Goal: Task Accomplishment & Management: Manage account settings

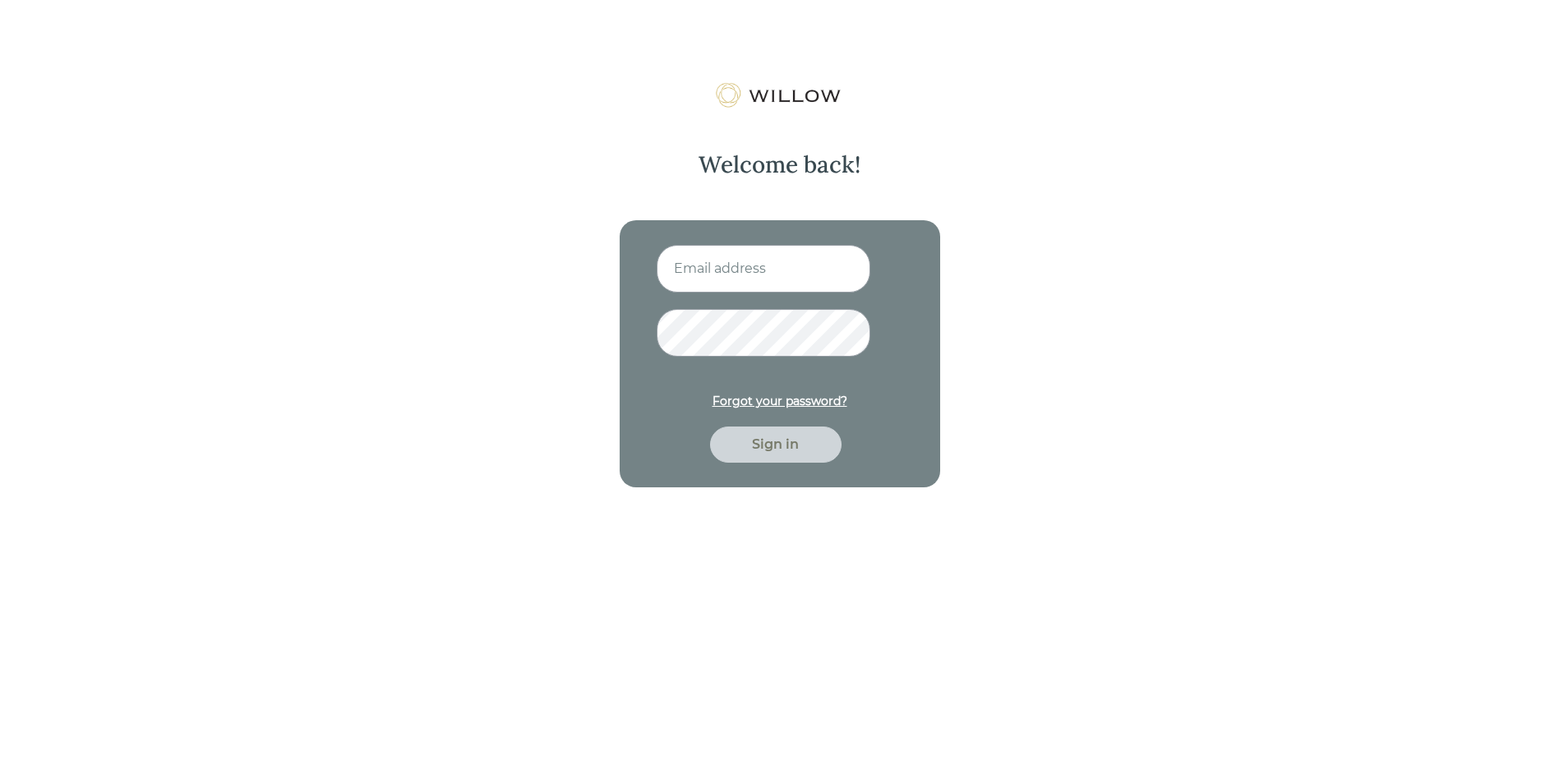
click at [740, 289] on input at bounding box center [763, 269] width 214 height 48
type input "[EMAIL_ADDRESS][DOMAIN_NAME]"
click at [787, 403] on div "Forgot your password?" at bounding box center [780, 401] width 135 height 17
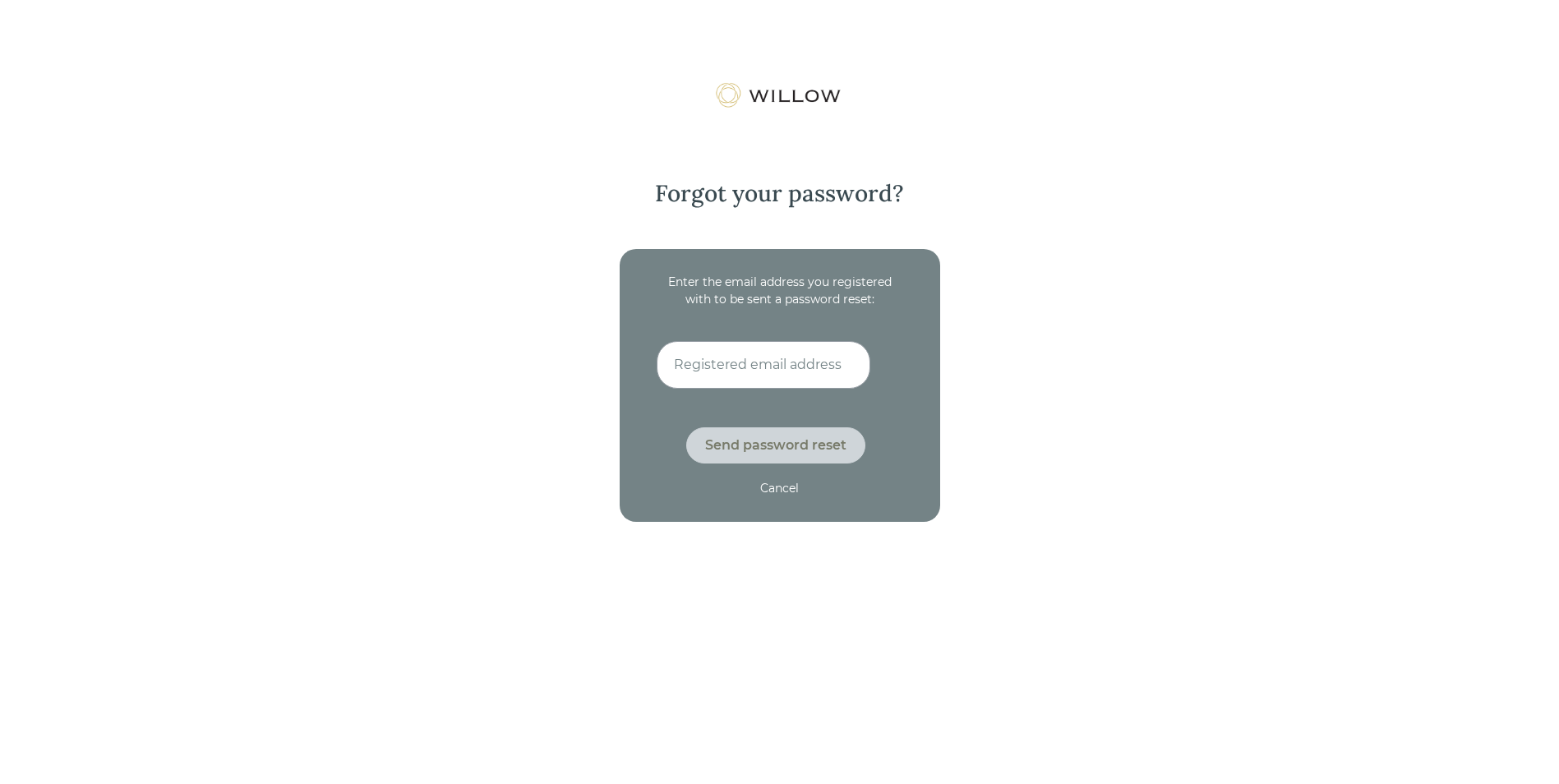
click at [733, 376] on input at bounding box center [763, 365] width 214 height 48
type input "[EMAIL_ADDRESS][DOMAIN_NAME]"
click at [763, 432] on div "Send password reset" at bounding box center [776, 445] width 179 height 36
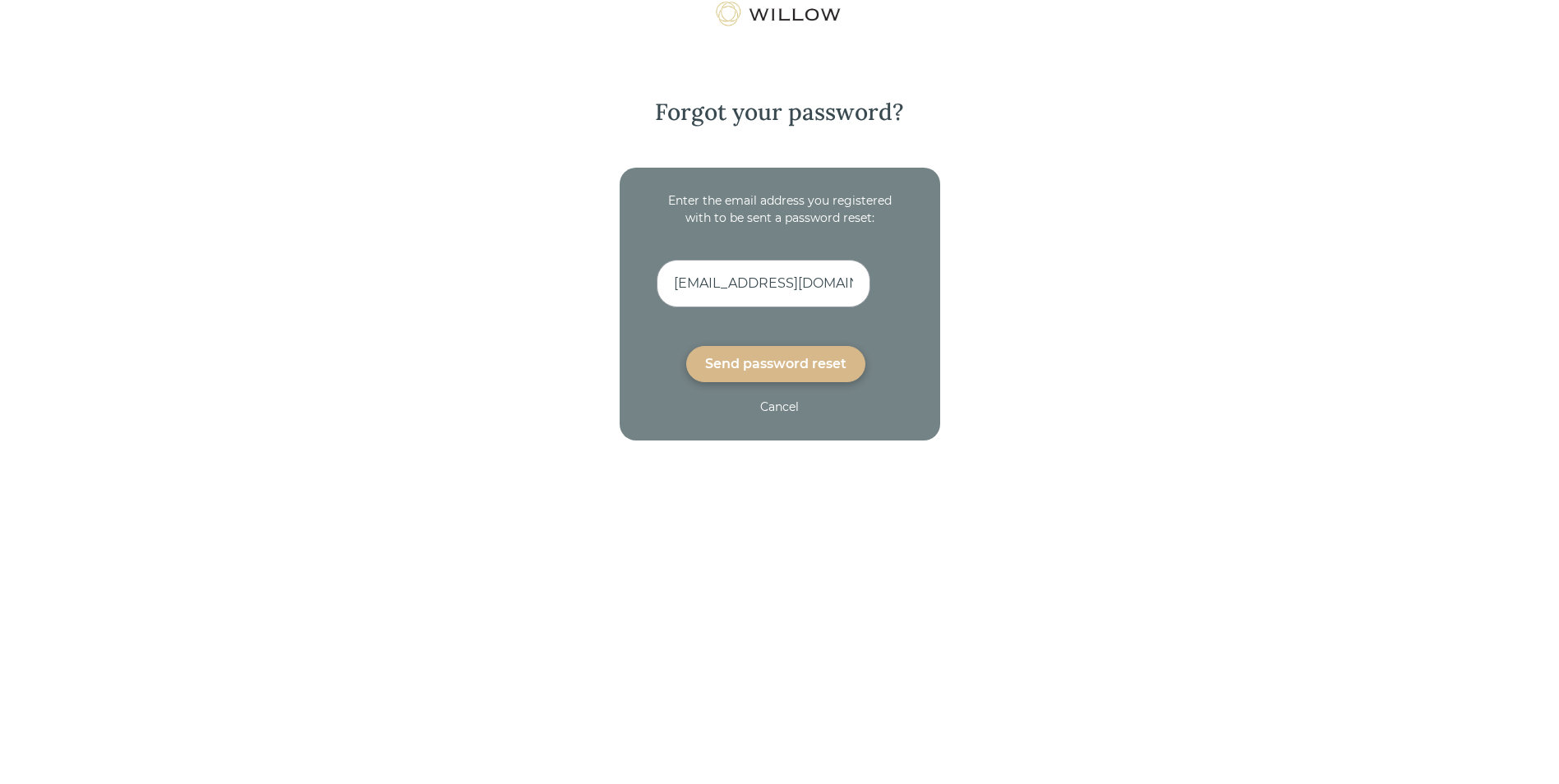
scroll to position [82, 0]
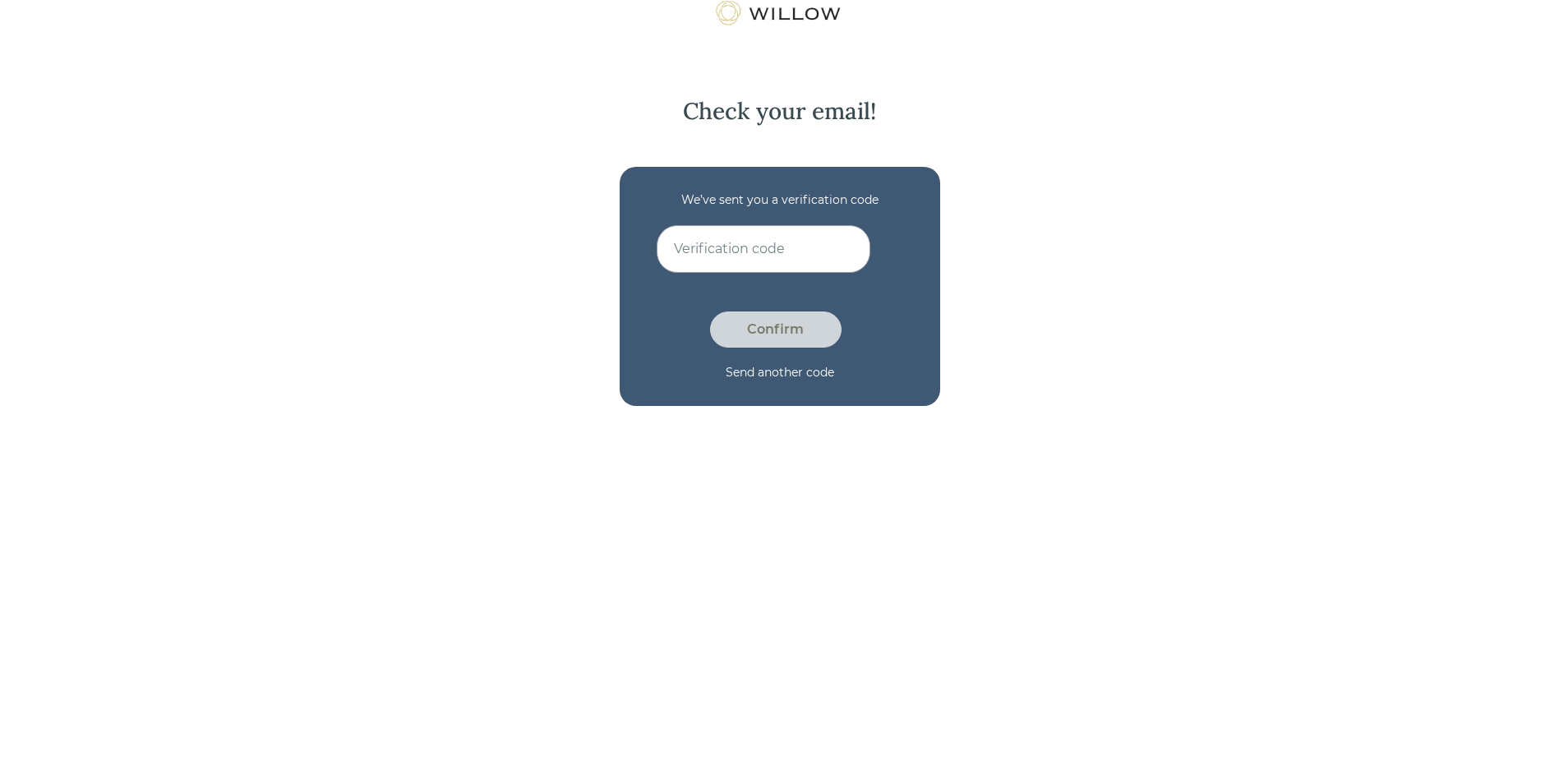
click at [711, 249] on input at bounding box center [763, 249] width 214 height 48
type input "CULELG3W"
click at [806, 334] on div "Confirm" at bounding box center [775, 329] width 93 height 20
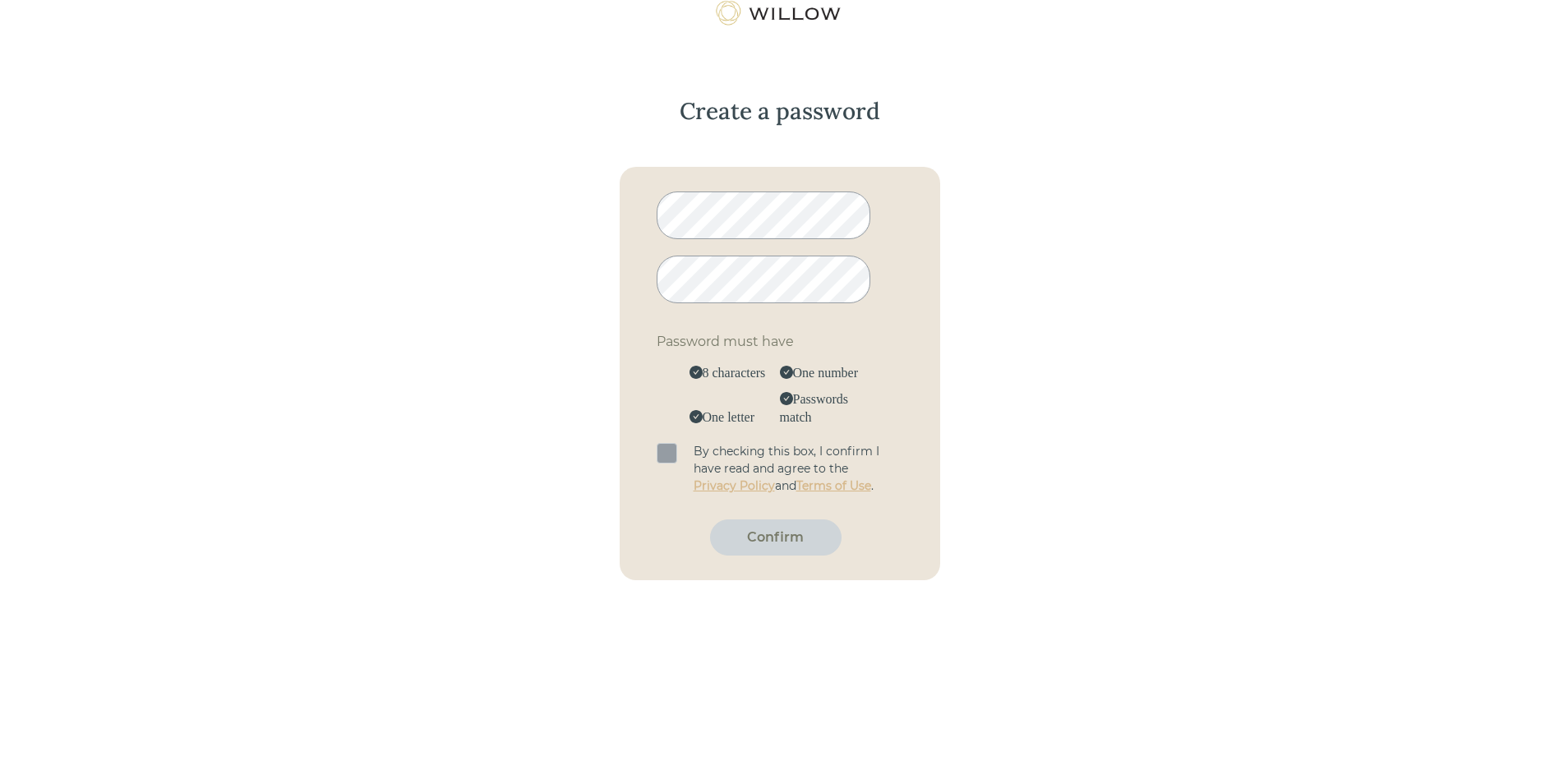
click at [663, 449] on span at bounding box center [667, 453] width 21 height 21
click at [657, 443] on input "checkbox" at bounding box center [657, 443] width 0 height 0
click at [796, 540] on div "Confirm" at bounding box center [775, 537] width 93 height 20
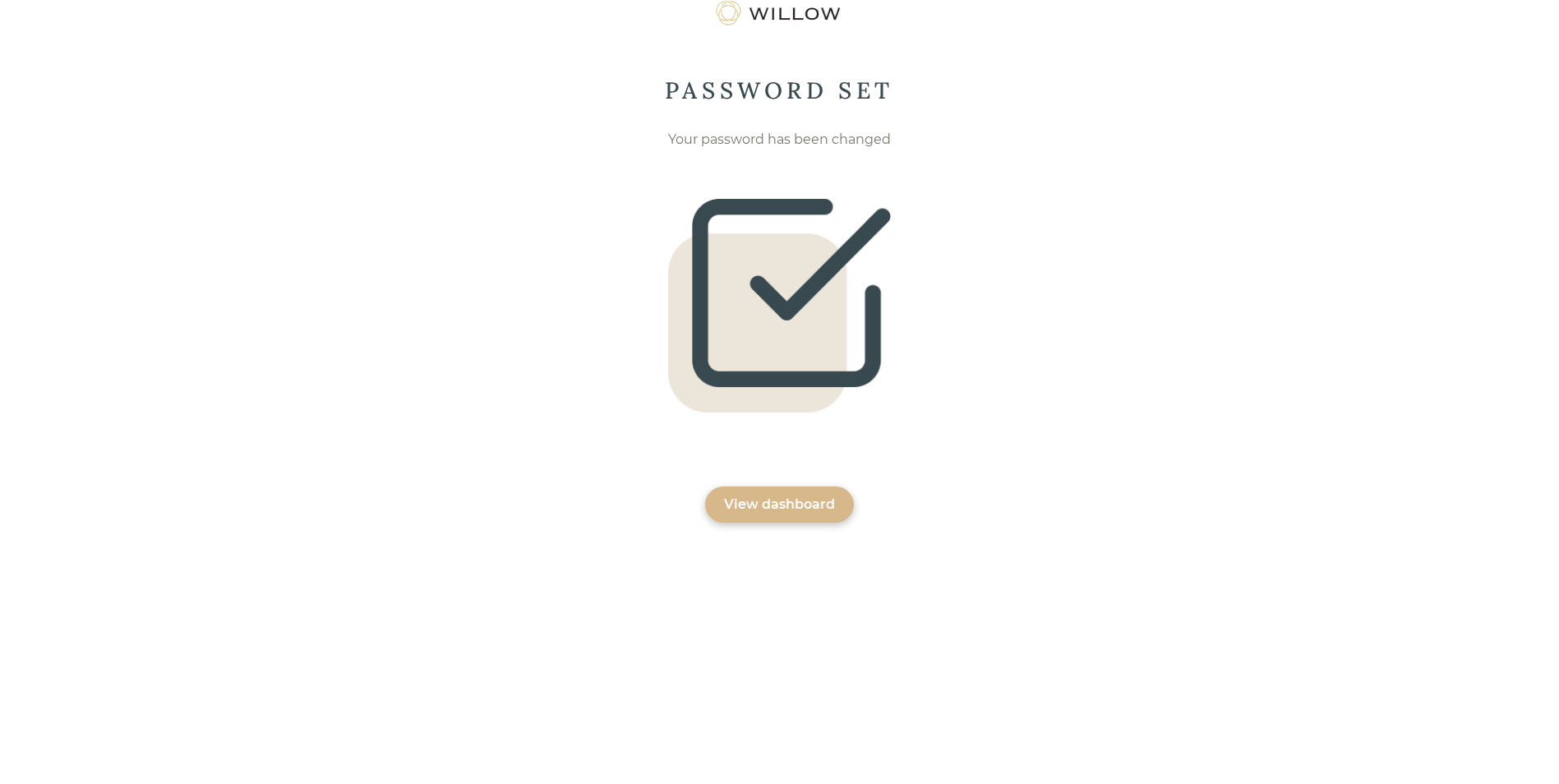
click at [779, 509] on div "View dashboard" at bounding box center [780, 504] width 111 height 20
